Goal: Navigation & Orientation: Find specific page/section

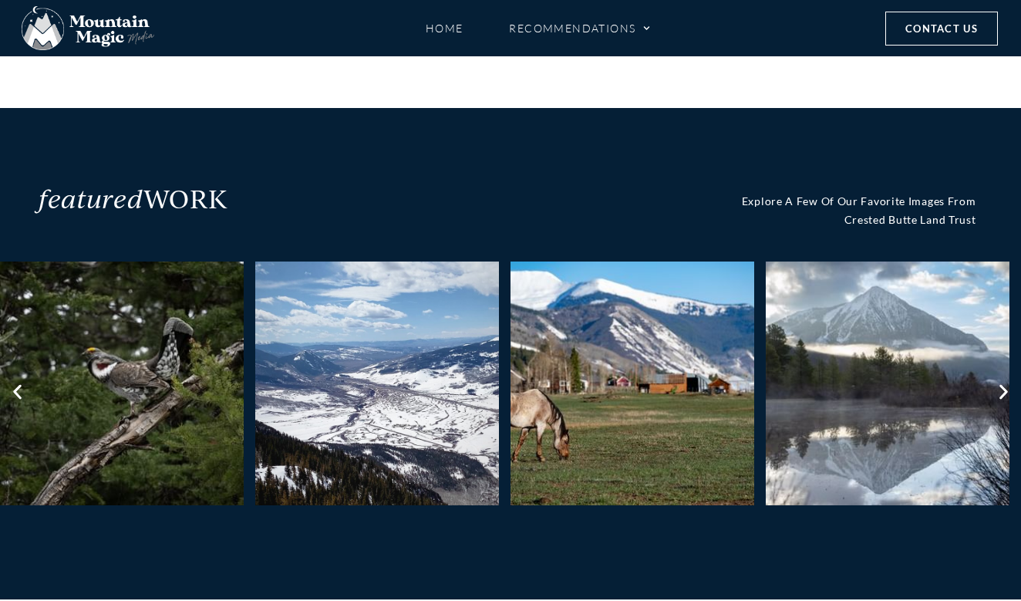
scroll to position [718, 0]
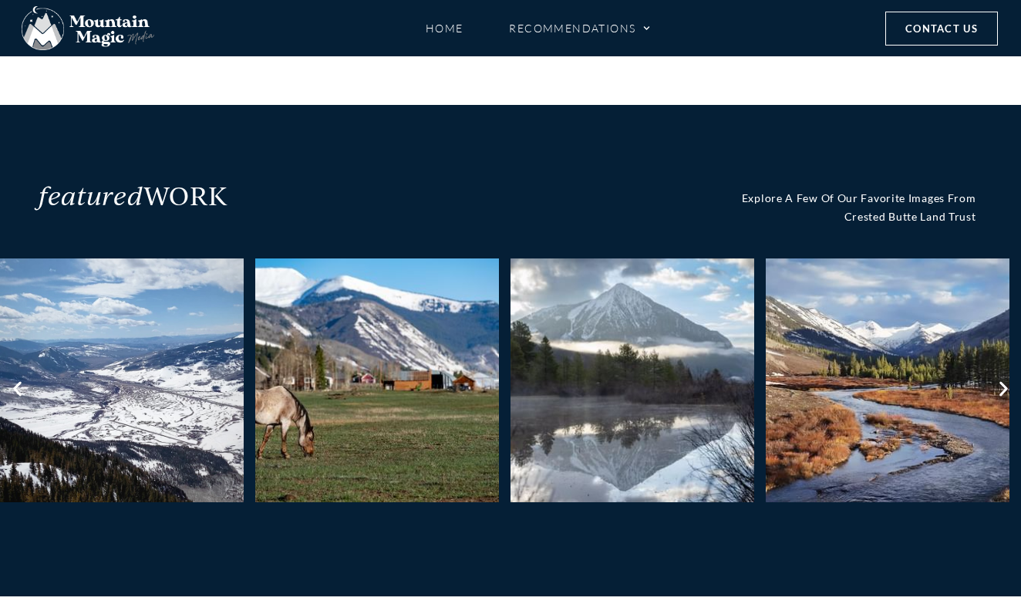
click at [1007, 383] on icon "Next slide" at bounding box center [1004, 389] width 8 height 15
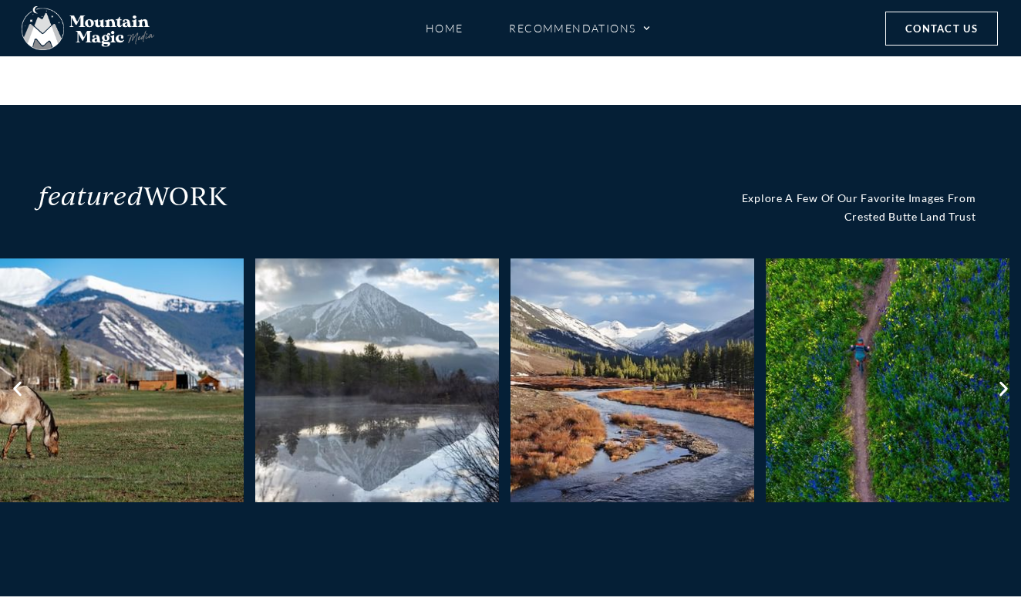
click at [1007, 383] on icon "Next slide" at bounding box center [1004, 389] width 8 height 15
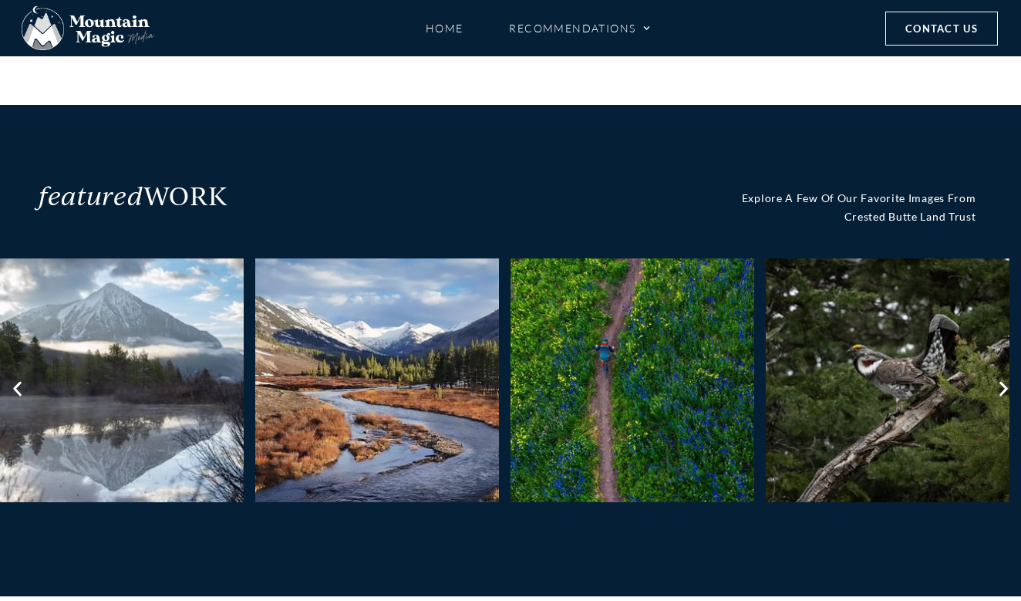
click at [1007, 383] on icon "Next slide" at bounding box center [1004, 389] width 8 height 15
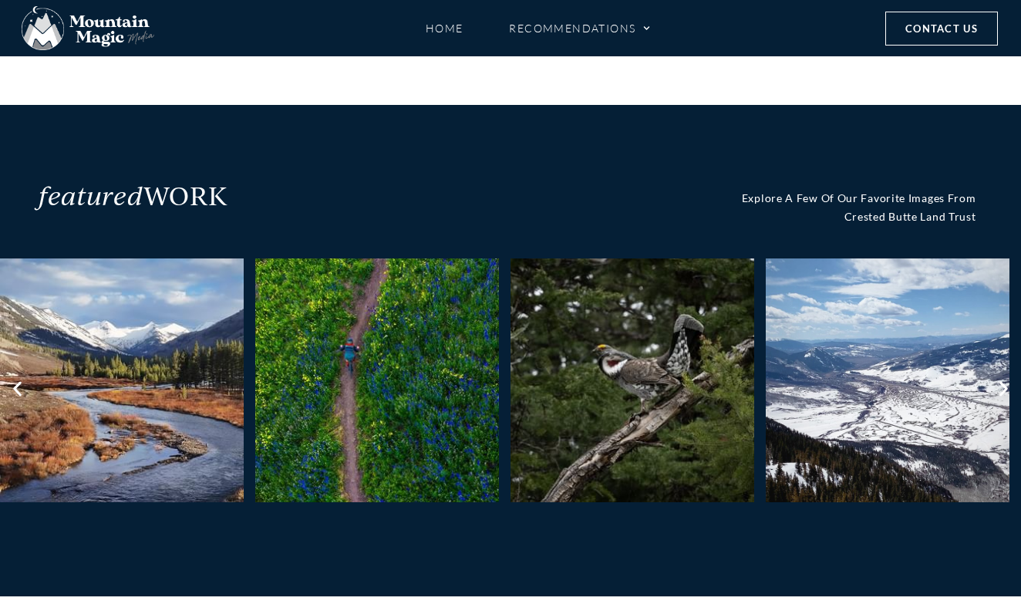
click at [18, 383] on icon "Previous slide" at bounding box center [17, 389] width 19 height 19
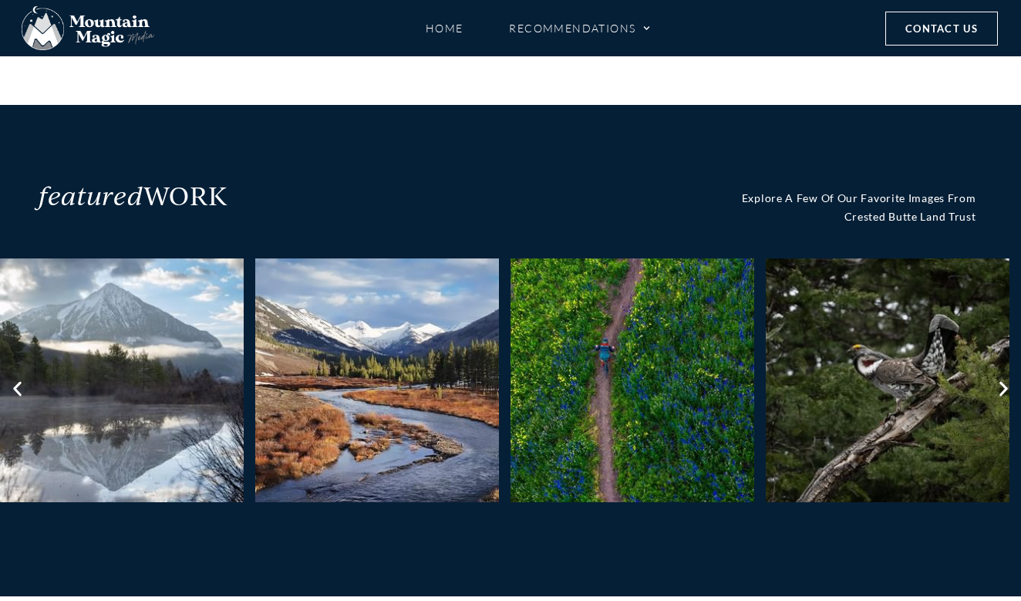
click at [18, 383] on icon "Previous slide" at bounding box center [17, 389] width 19 height 19
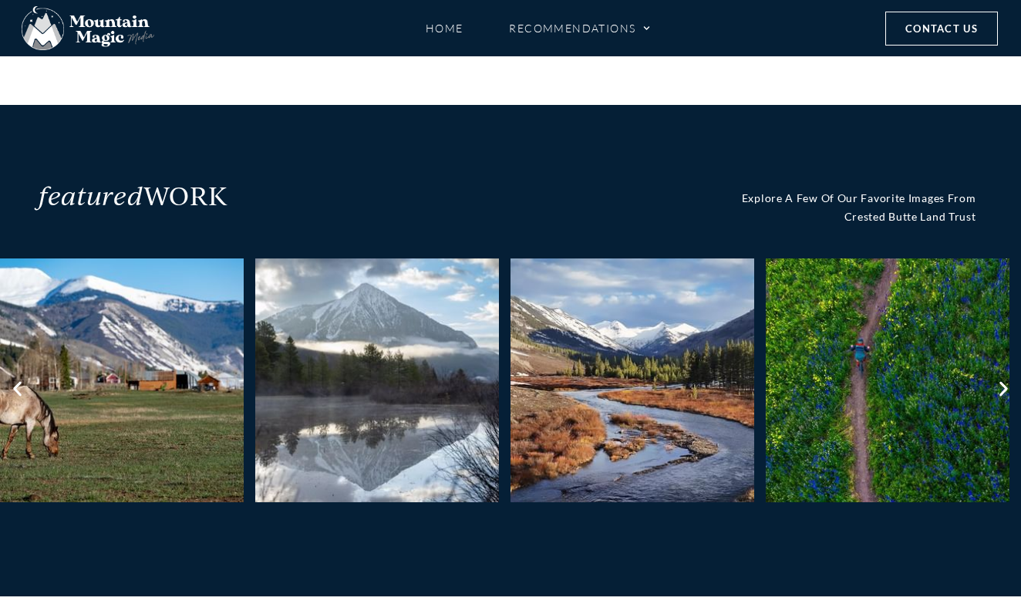
click at [18, 383] on icon "Previous slide" at bounding box center [17, 389] width 19 height 19
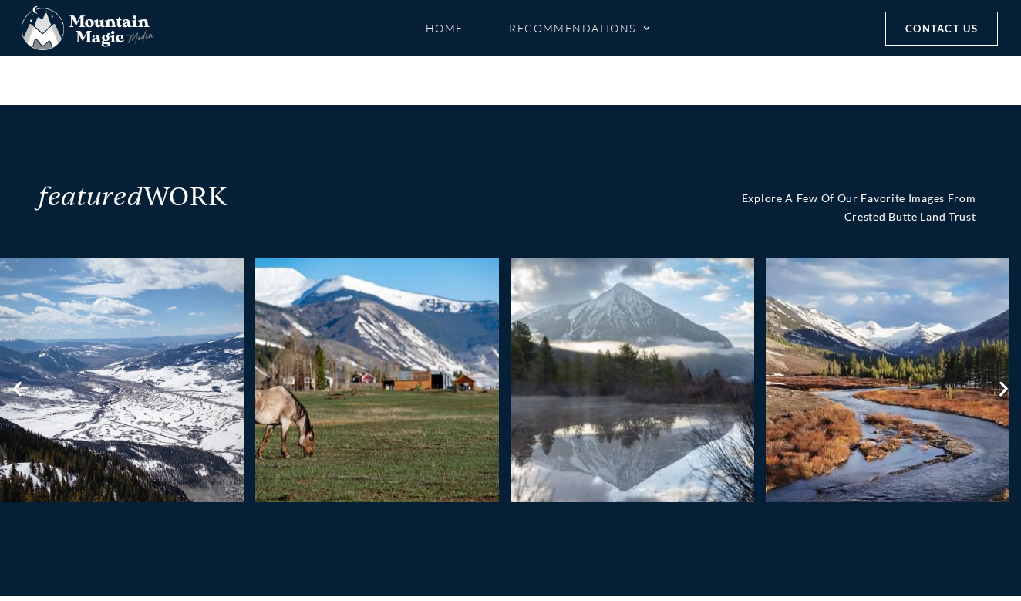
click at [18, 383] on icon "Previous slide" at bounding box center [17, 389] width 19 height 19
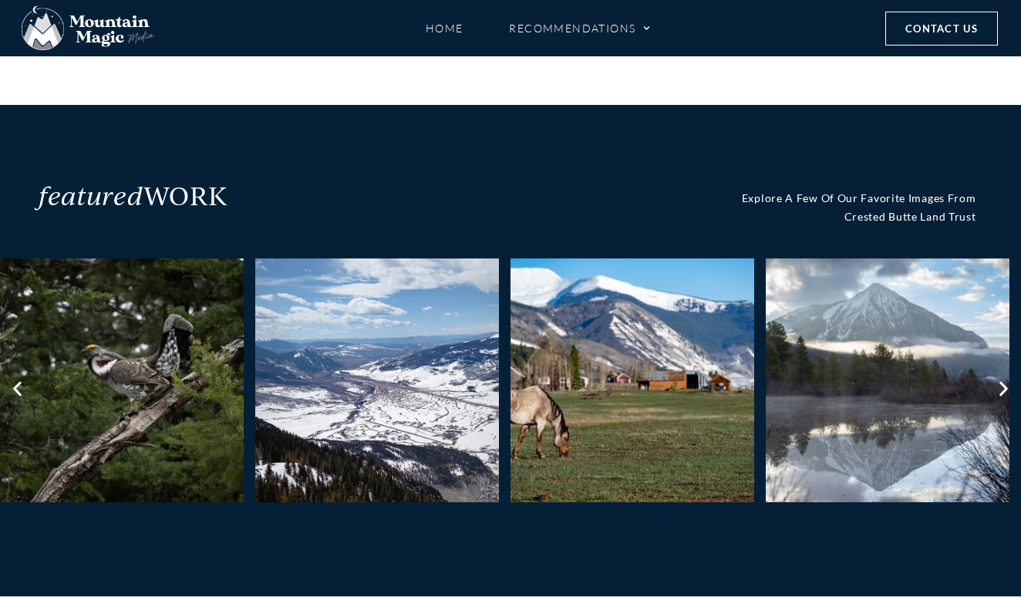
click at [17, 383] on icon "Previous slide" at bounding box center [17, 389] width 8 height 15
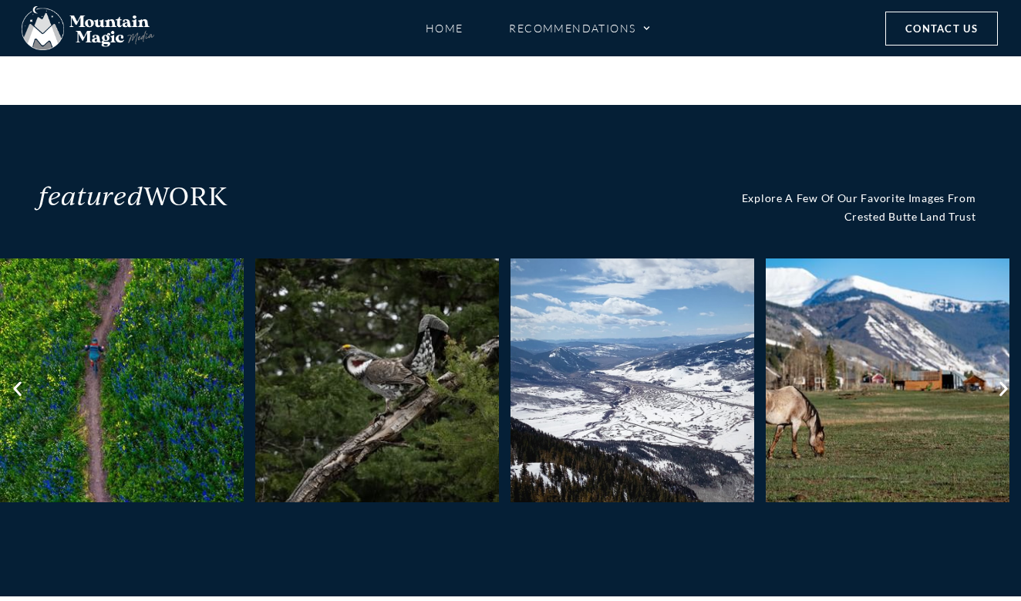
click at [17, 383] on icon "Previous slide" at bounding box center [17, 389] width 8 height 15
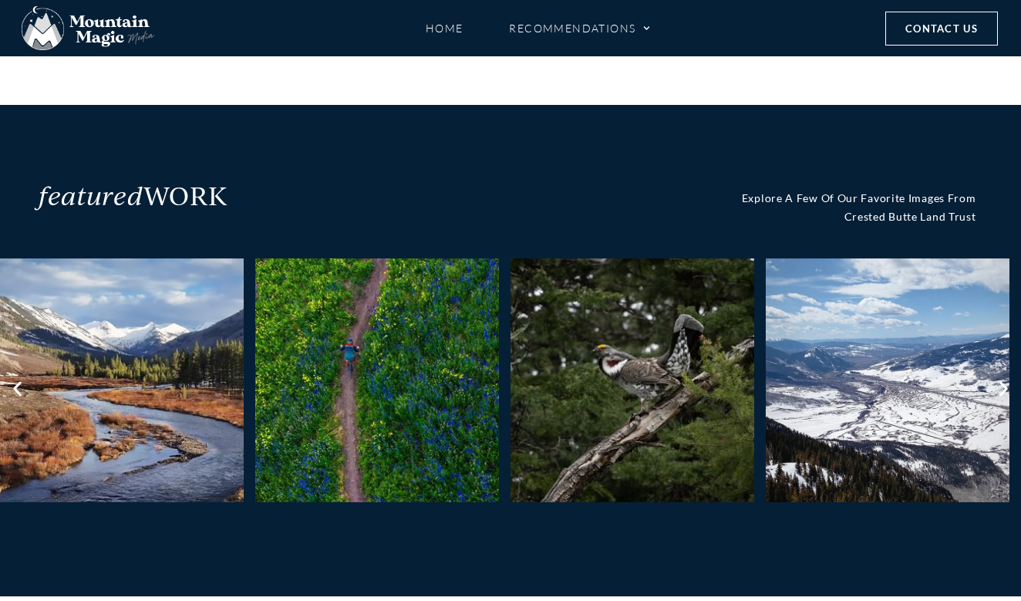
click at [17, 383] on icon "Previous slide" at bounding box center [17, 389] width 8 height 15
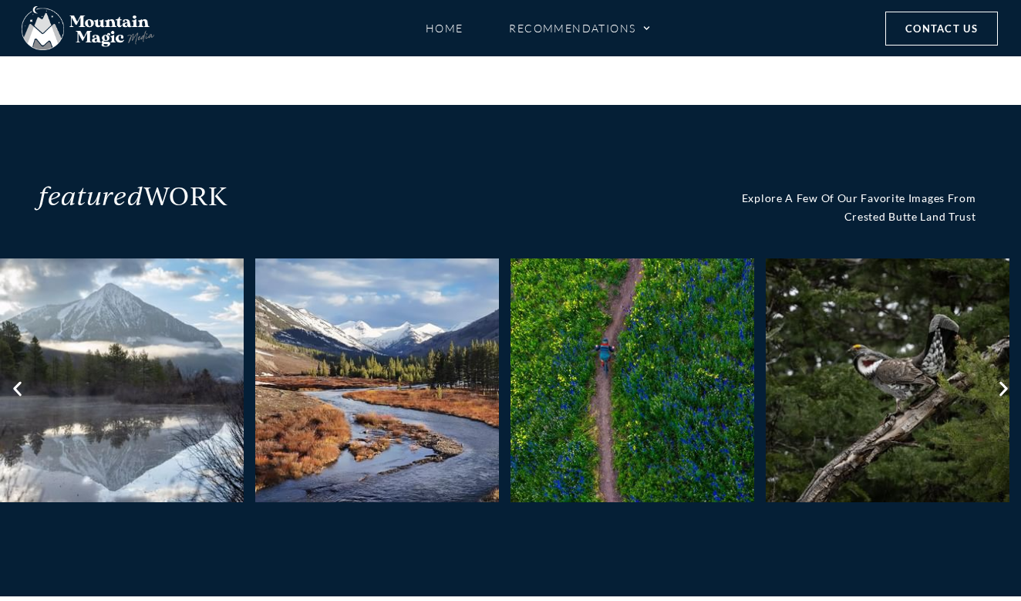
click at [17, 383] on icon "Previous slide" at bounding box center [17, 389] width 8 height 15
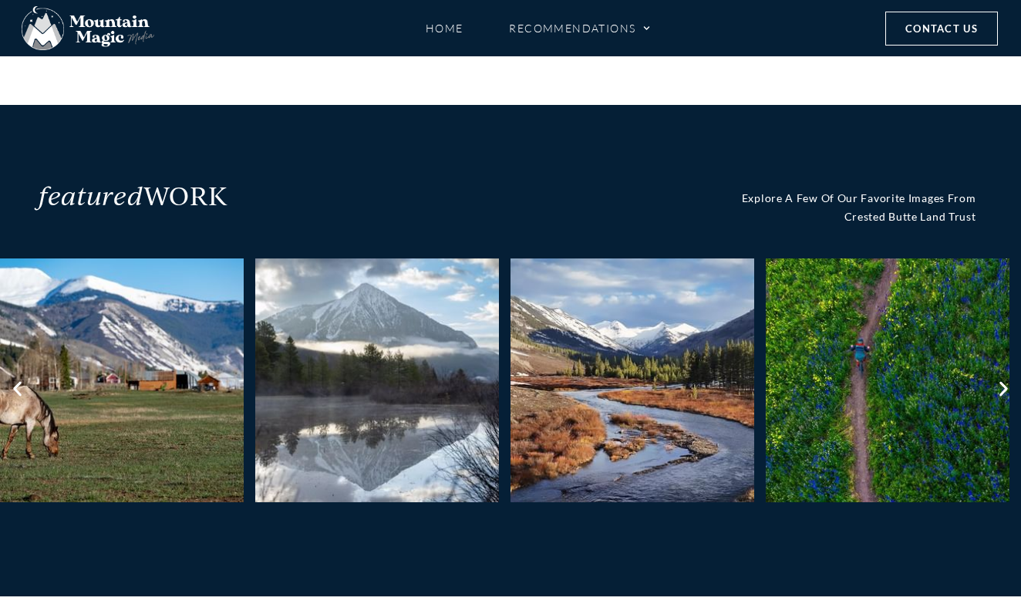
click at [17, 383] on icon "Previous slide" at bounding box center [17, 389] width 8 height 15
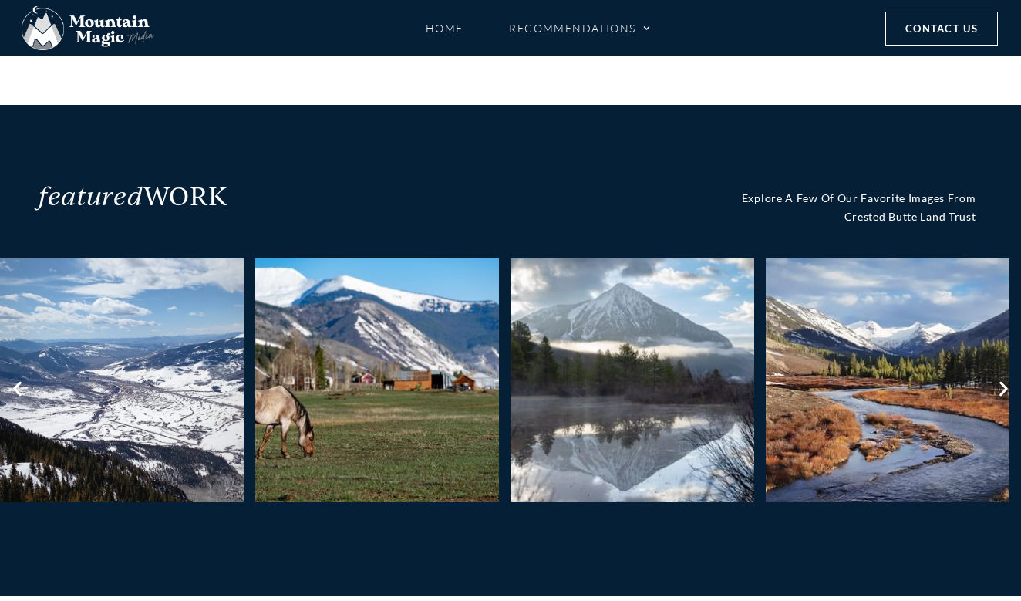
click at [20, 384] on icon "Previous slide" at bounding box center [17, 389] width 19 height 19
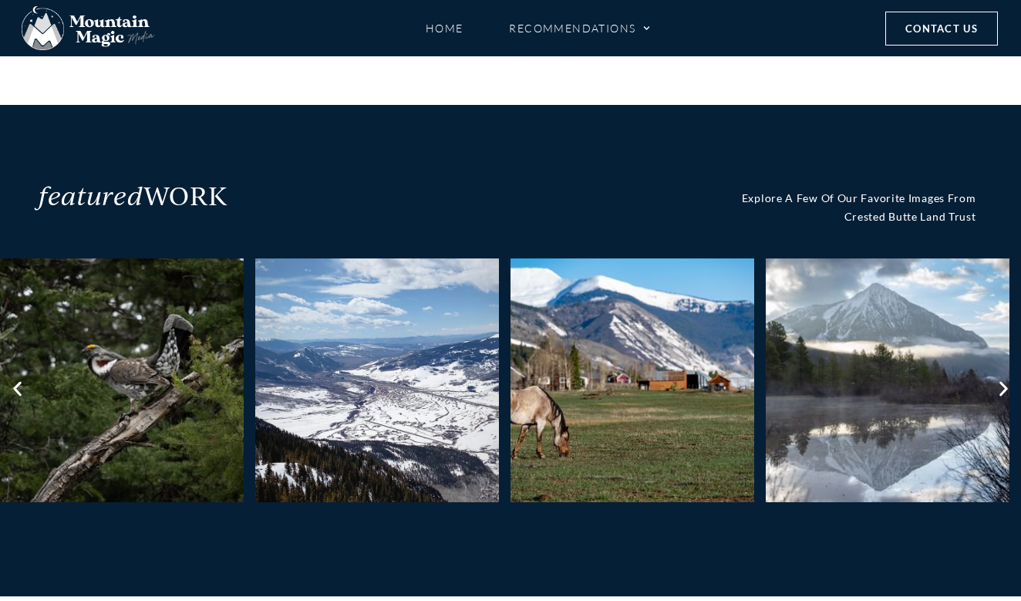
click at [20, 384] on icon "Previous slide" at bounding box center [17, 389] width 19 height 19
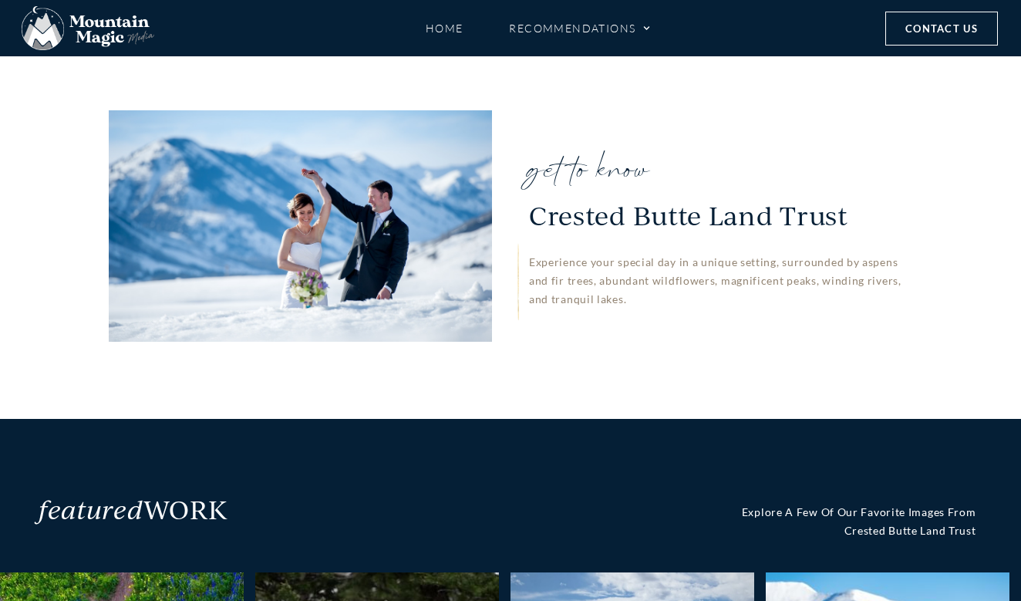
scroll to position [397, 0]
